Goal: Information Seeking & Learning: Learn about a topic

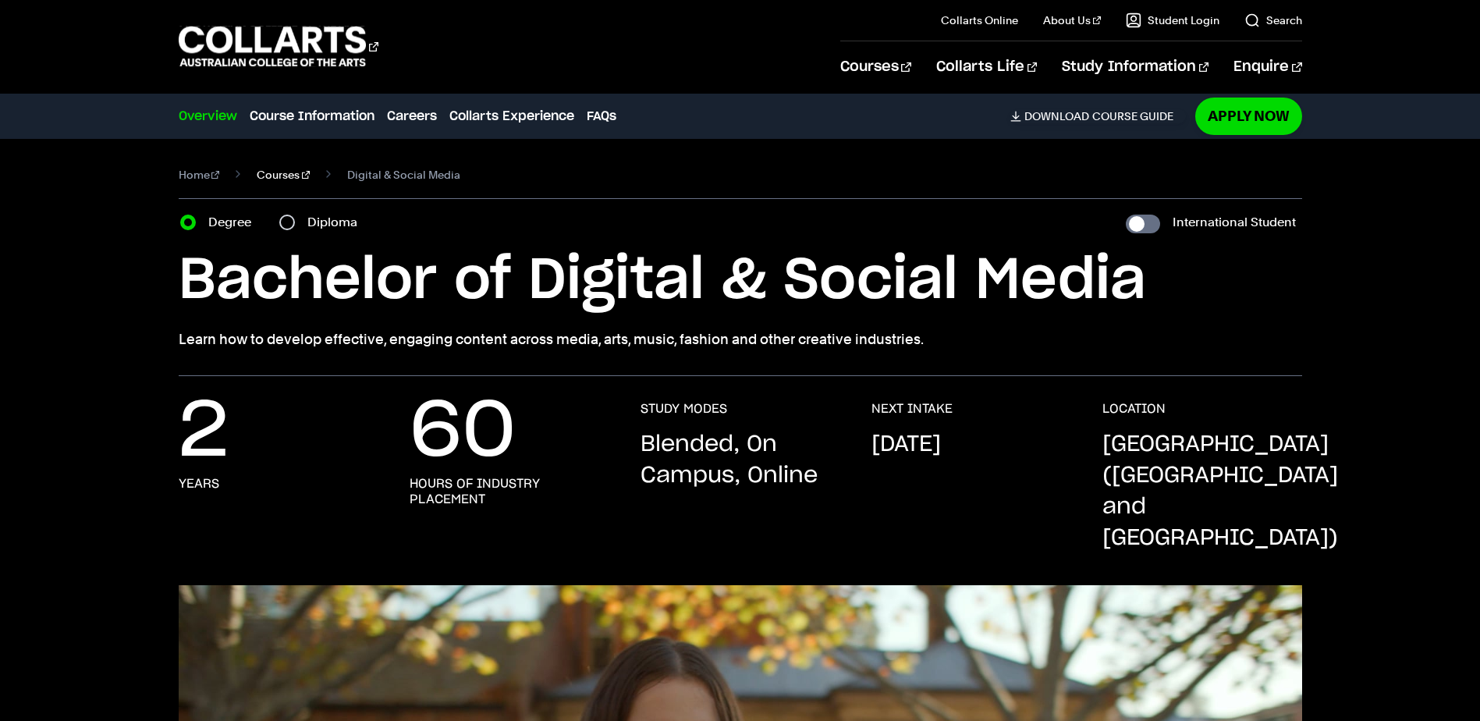
click at [270, 171] on link "Courses" at bounding box center [283, 175] width 53 height 22
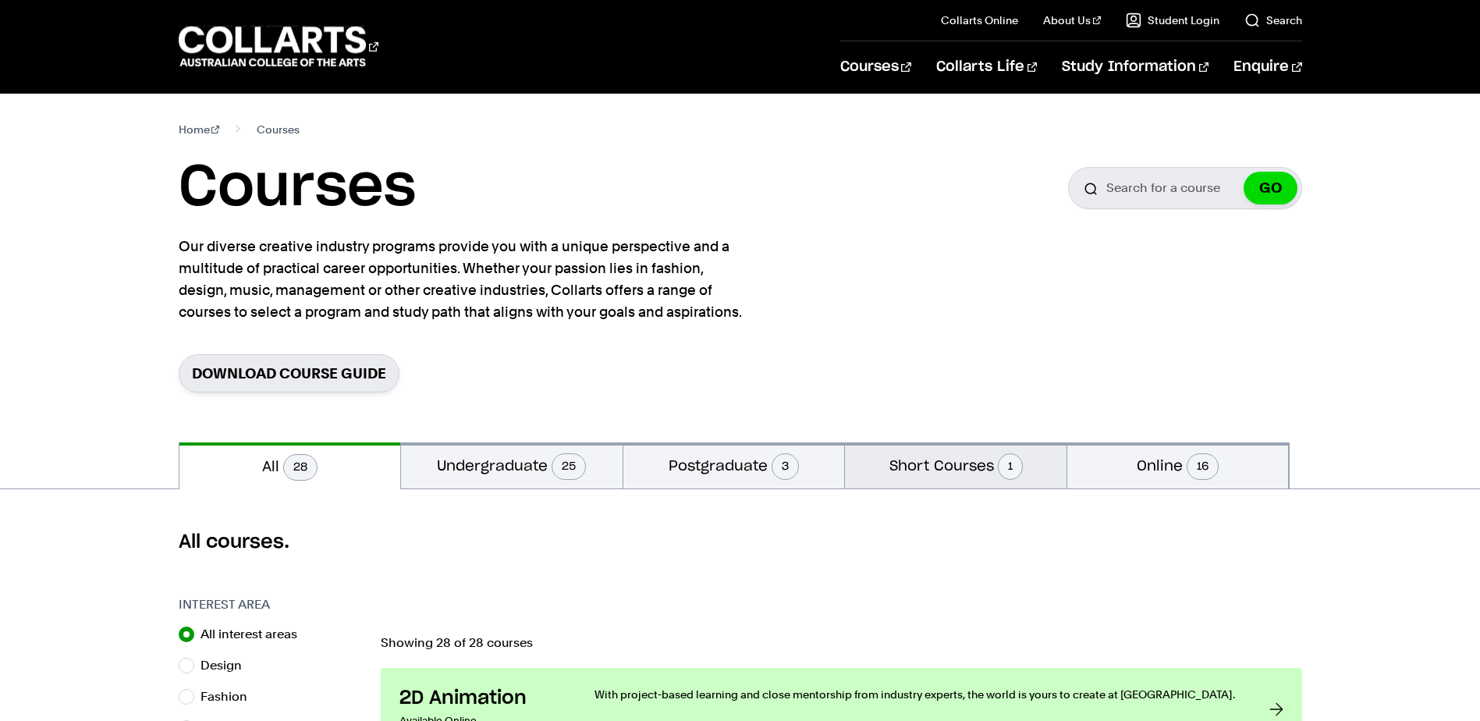
click at [952, 464] on button "Short Courses 1" at bounding box center [956, 465] width 222 height 46
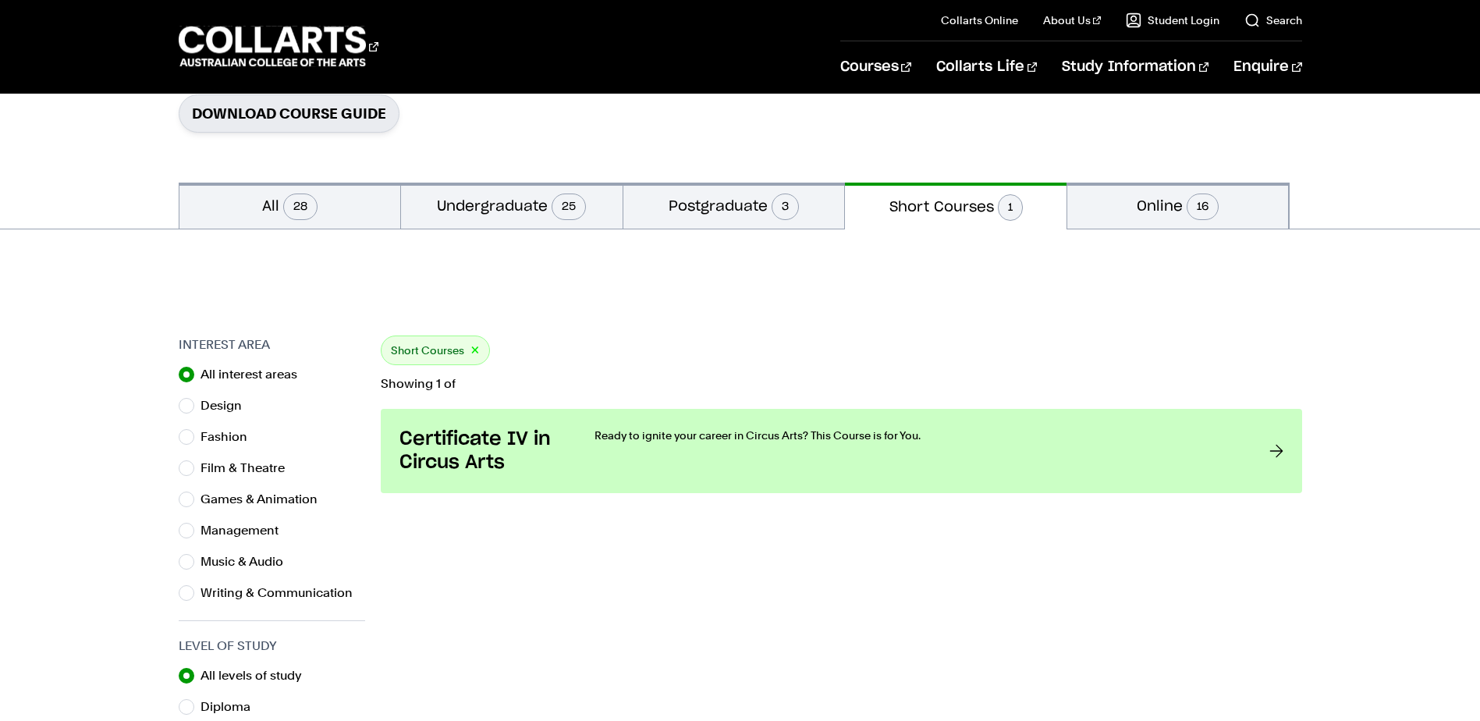
scroll to position [312, 0]
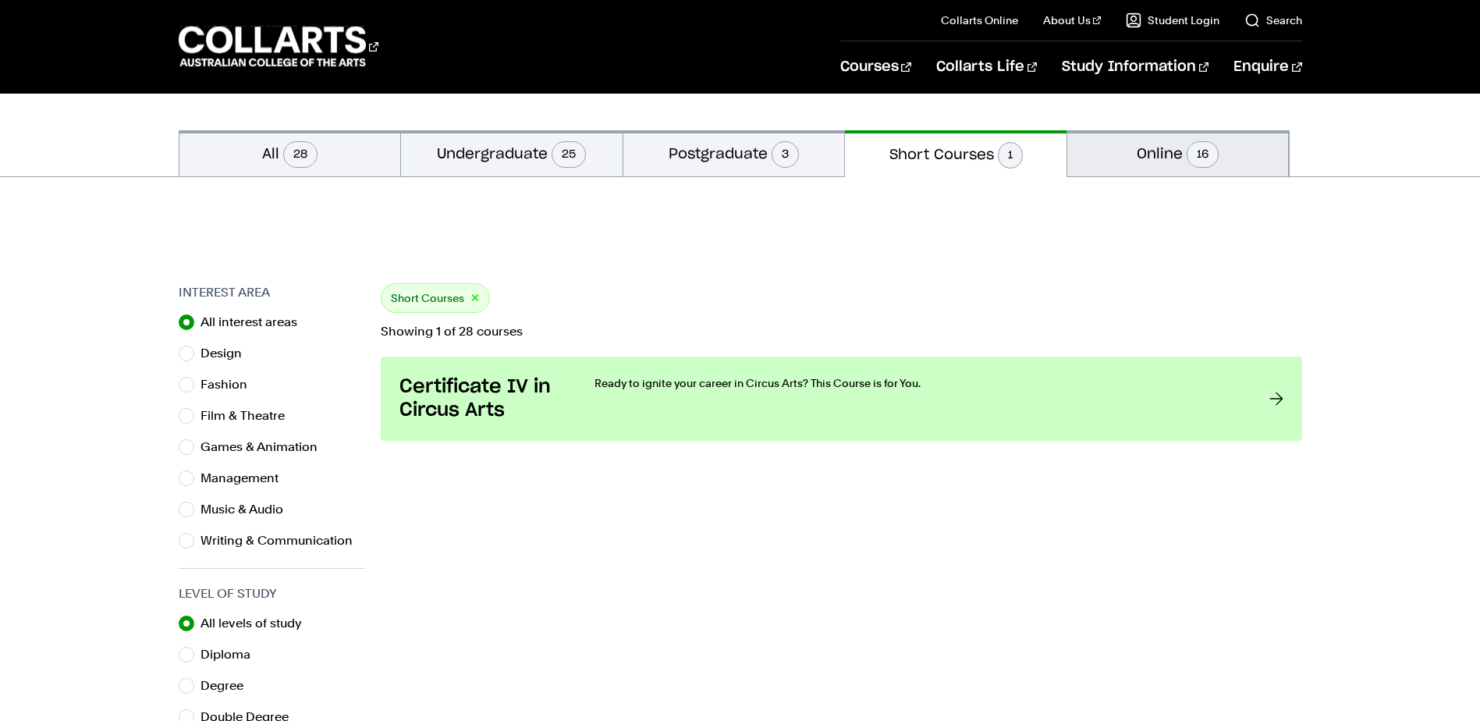
click at [1122, 161] on button "Online 16" at bounding box center [1178, 153] width 222 height 46
radio input "false"
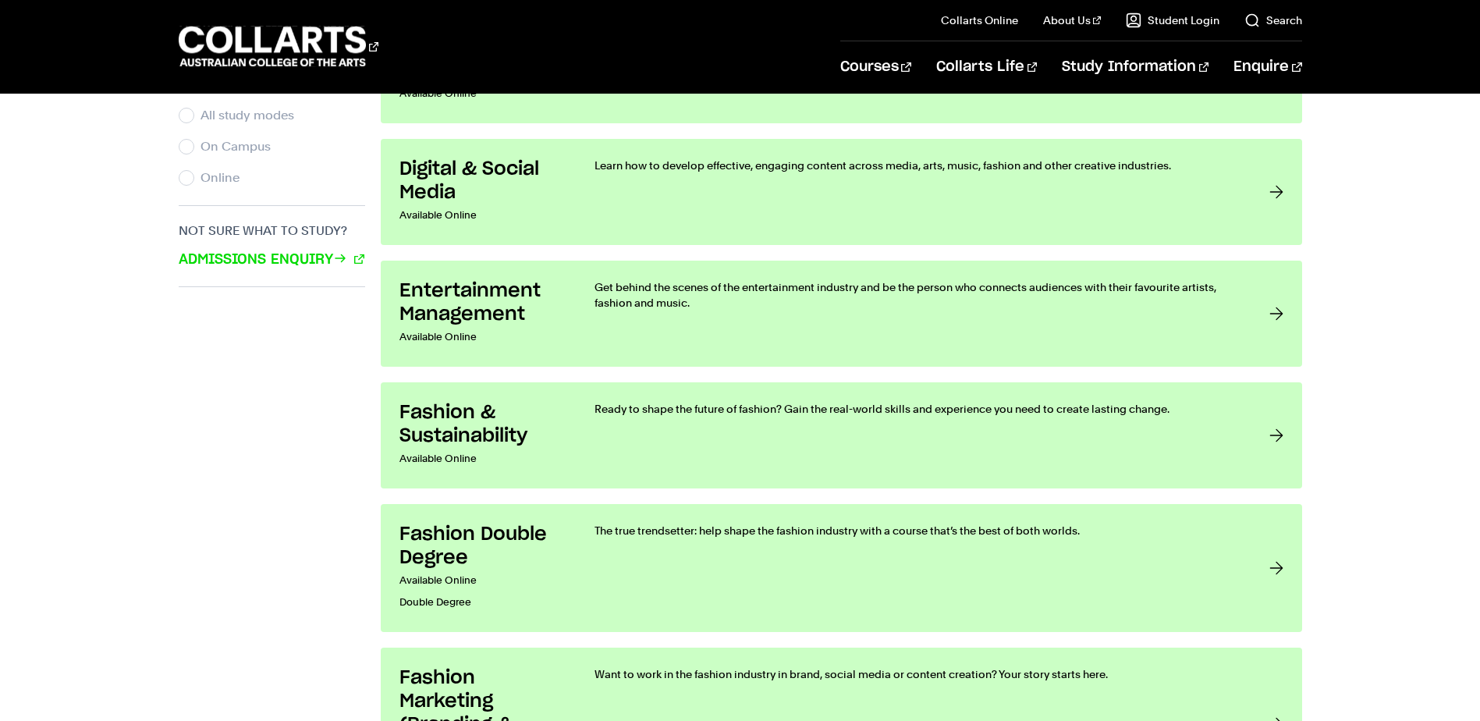
scroll to position [1092, 0]
